Goal: Information Seeking & Learning: Find contact information

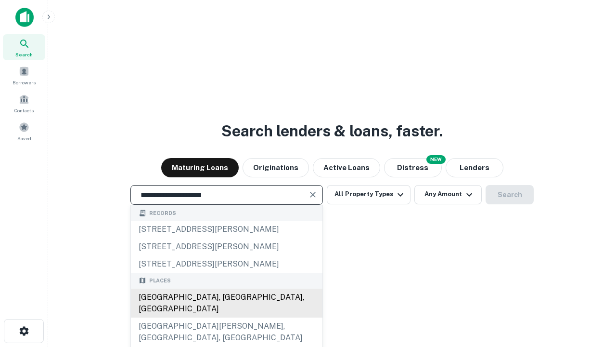
click at [226, 317] on div "Santa Monica, CA, USA" at bounding box center [227, 302] width 192 height 29
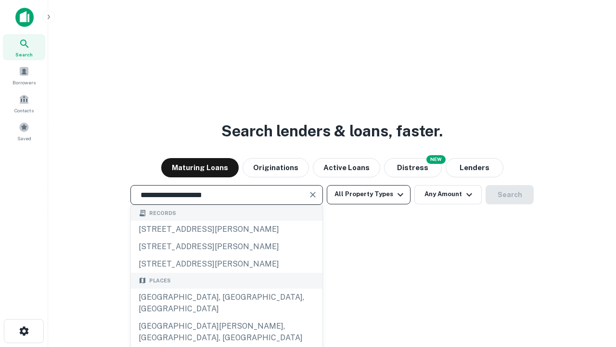
type input "**********"
click at [369, 194] on button "All Property Types" at bounding box center [369, 194] width 84 height 19
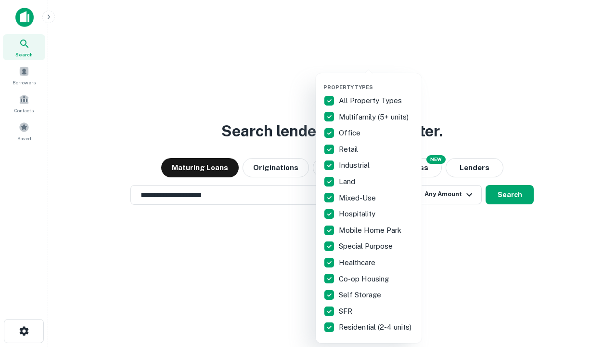
click at [376, 81] on button "button" at bounding box center [376, 81] width 106 height 0
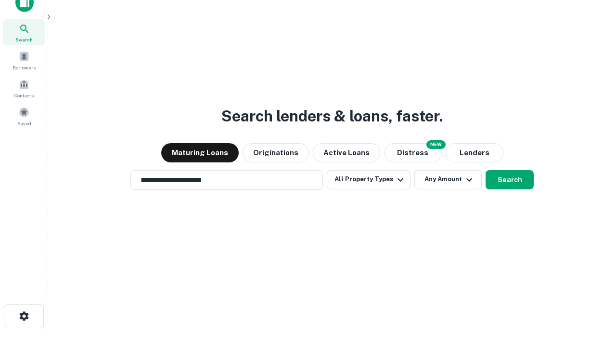
scroll to position [6, 116]
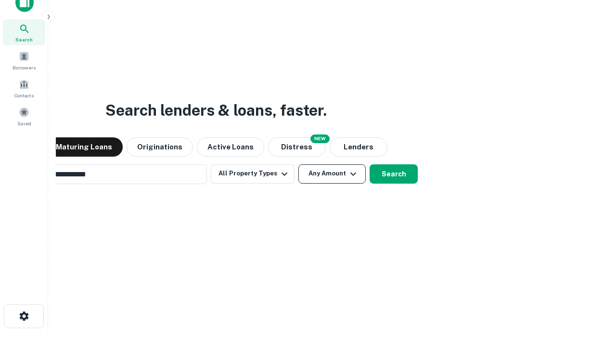
click at [298, 164] on button "Any Amount" at bounding box center [331, 173] width 67 height 19
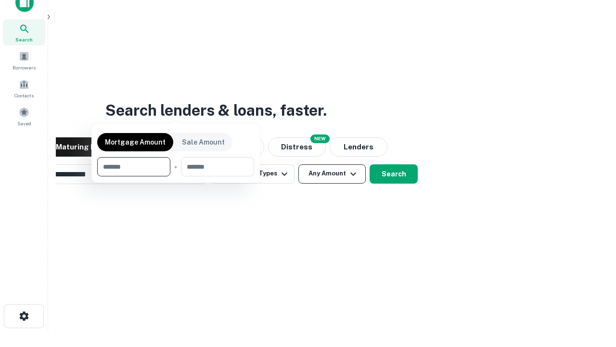
scroll to position [15, 0]
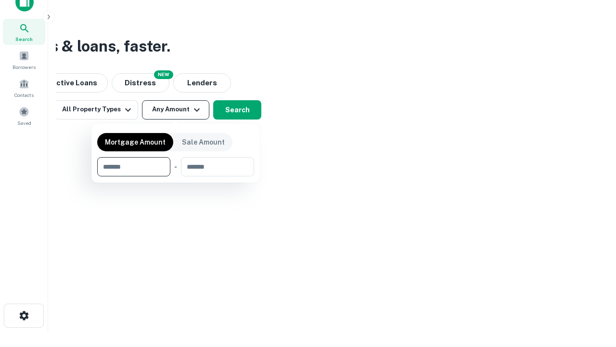
type input "*******"
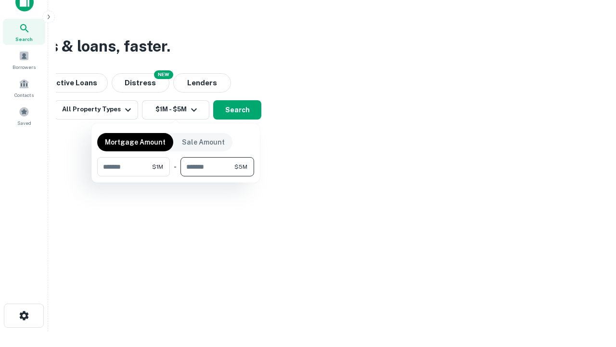
type input "*******"
click at [176, 176] on button "button" at bounding box center [175, 176] width 157 height 0
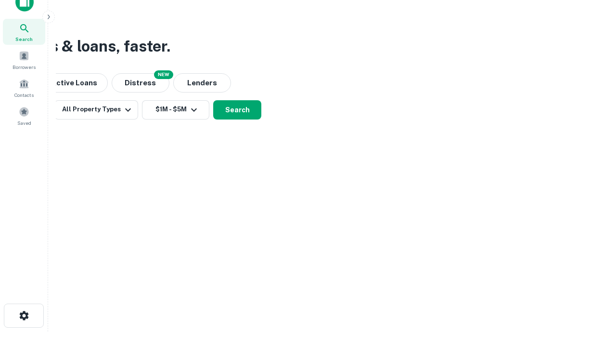
scroll to position [6, 178]
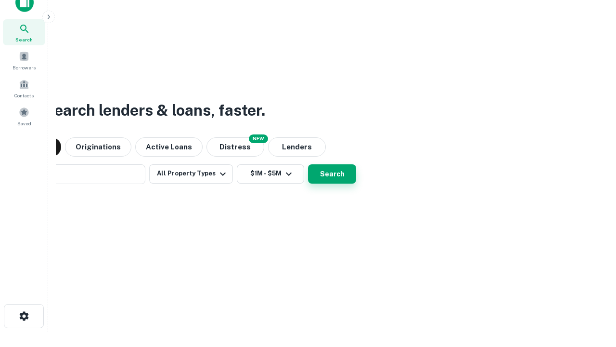
click at [308, 164] on button "Search" at bounding box center [332, 173] width 48 height 19
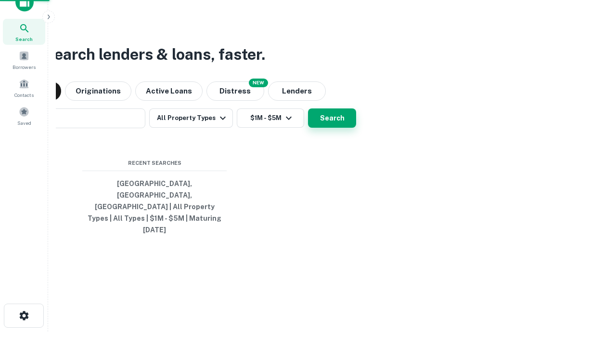
scroll to position [26, 272]
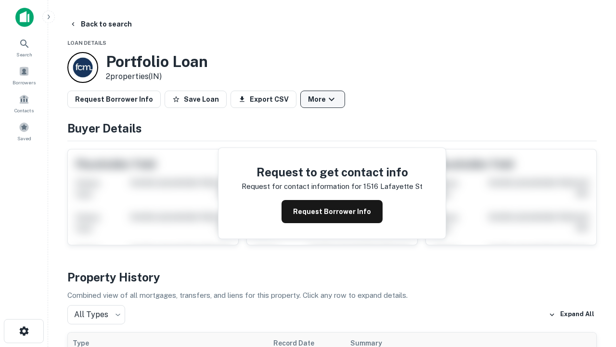
click at [322, 99] on button "More" at bounding box center [322, 98] width 45 height 17
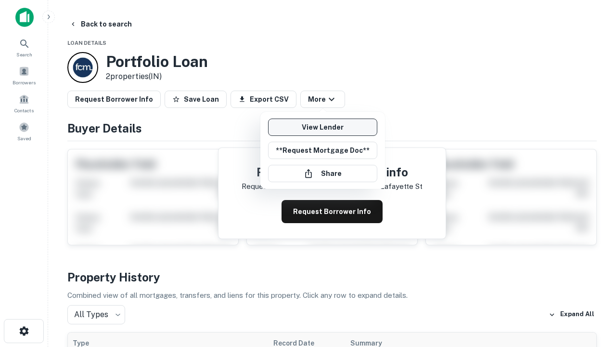
click at [322, 127] on link "View Lender" at bounding box center [322, 126] width 109 height 17
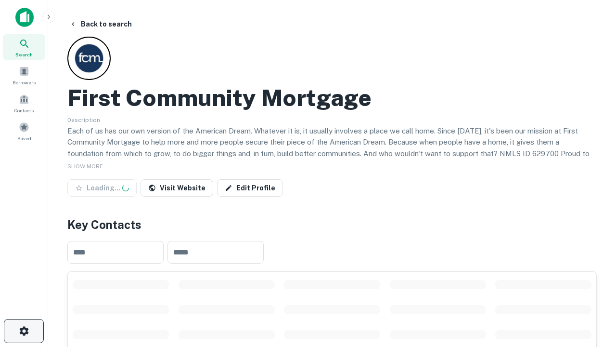
click at [24, 331] on icon "button" at bounding box center [24, 331] width 12 height 12
